Goal: Find specific page/section: Find specific page/section

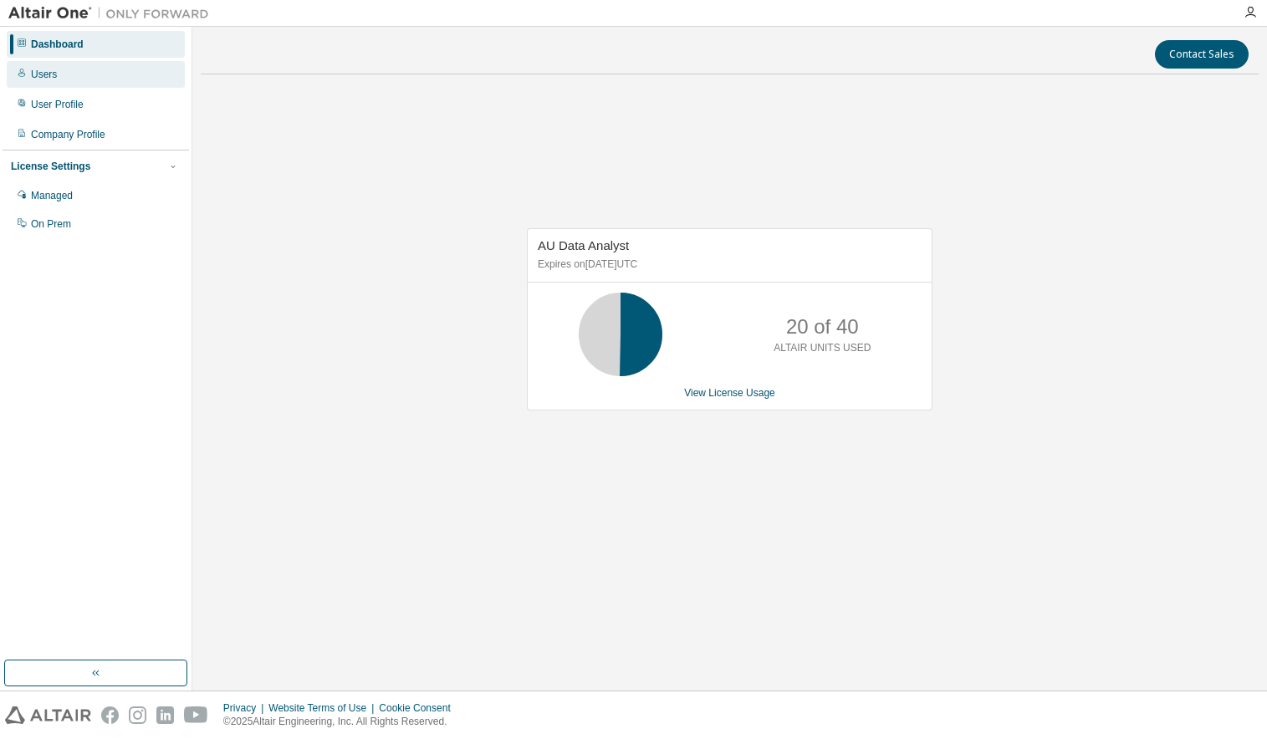
click at [35, 77] on div "Users" at bounding box center [44, 74] width 26 height 13
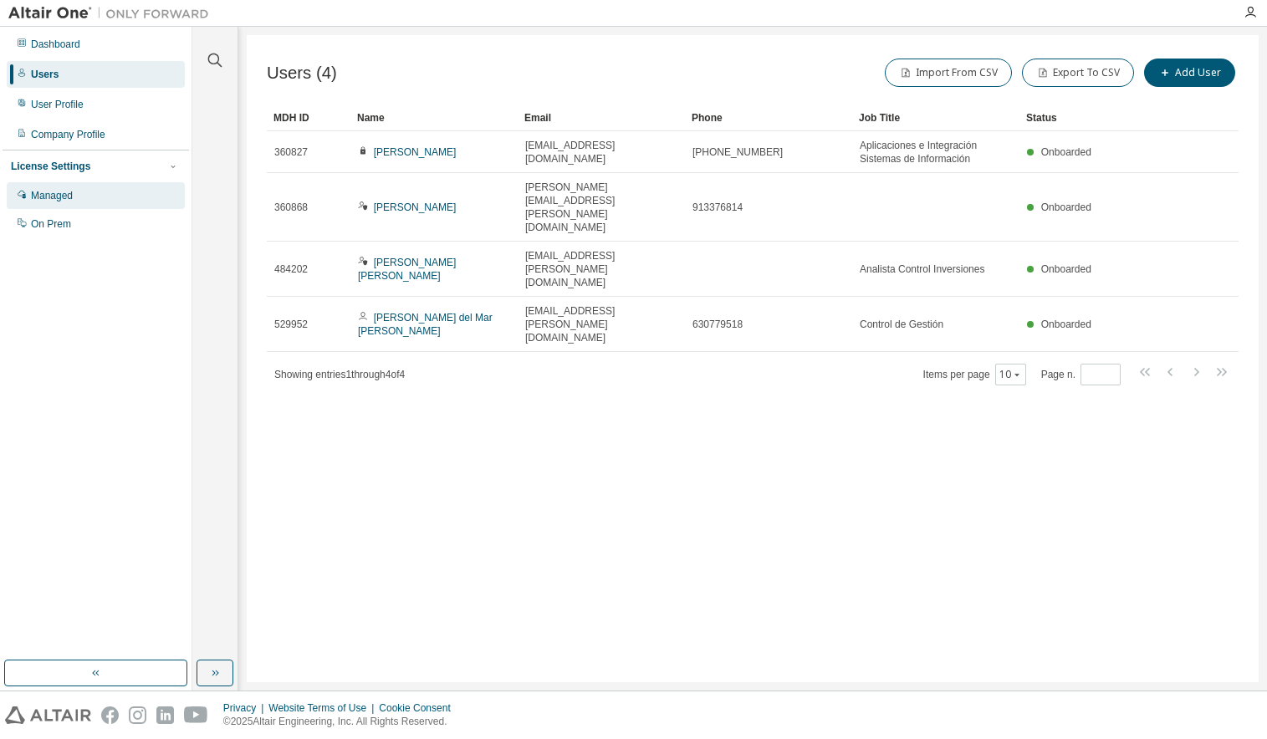
click at [64, 197] on div "Managed" at bounding box center [52, 195] width 42 height 13
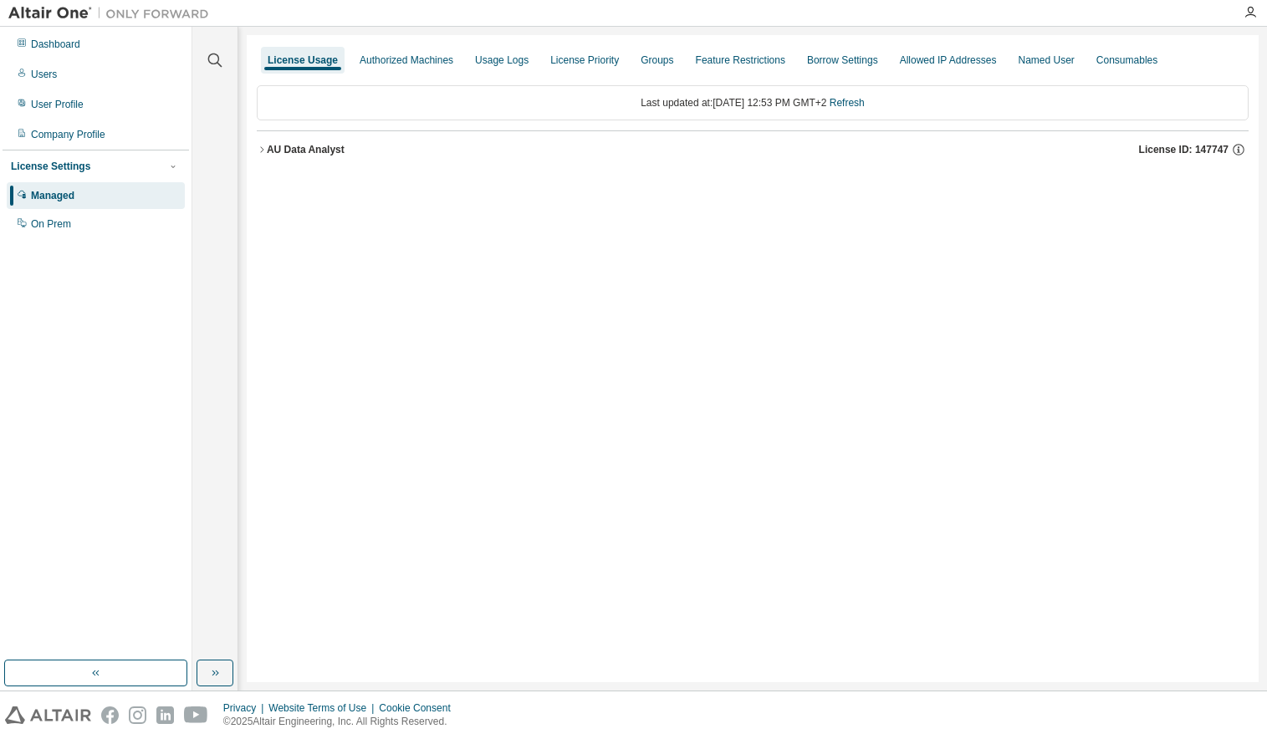
click at [263, 146] on icon "button" at bounding box center [262, 150] width 10 height 10
